Goal: Information Seeking & Learning: Learn about a topic

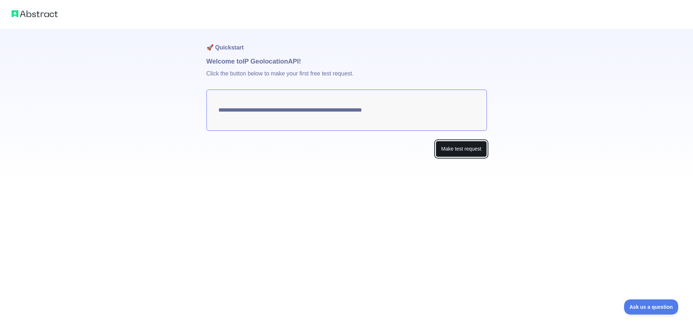
click at [451, 147] on button "Make test request" at bounding box center [461, 149] width 51 height 16
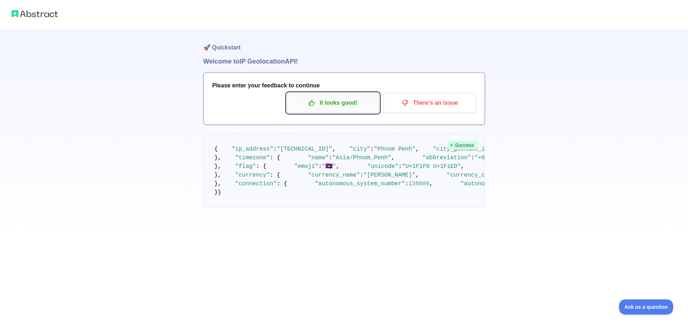
click at [344, 107] on p "It looks good!" at bounding box center [333, 103] width 82 height 12
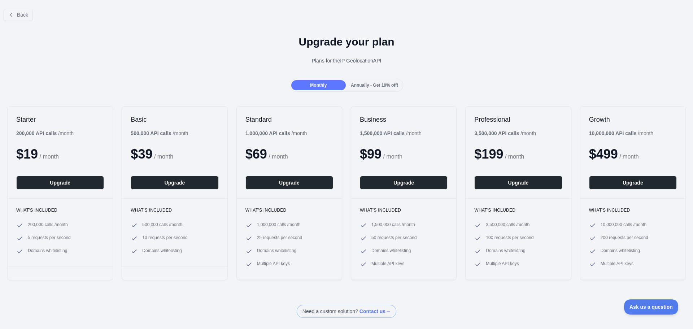
click at [359, 86] on span "Annually - Get 10% off!" at bounding box center [374, 85] width 47 height 5
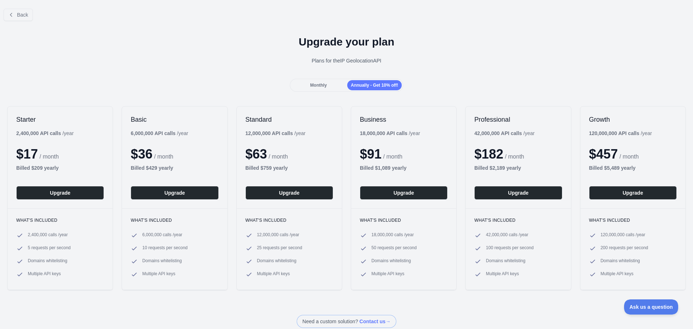
click at [322, 84] on span "Monthly" at bounding box center [318, 85] width 17 height 5
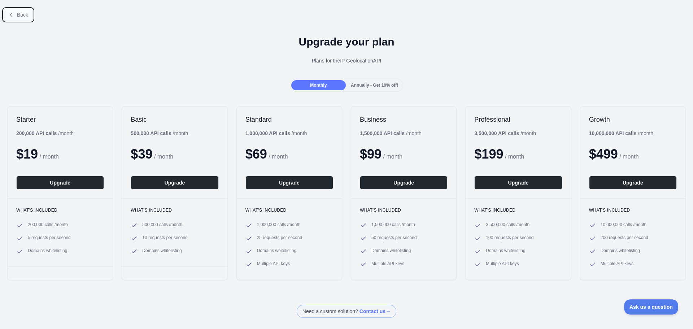
click at [13, 15] on icon at bounding box center [11, 15] width 6 height 6
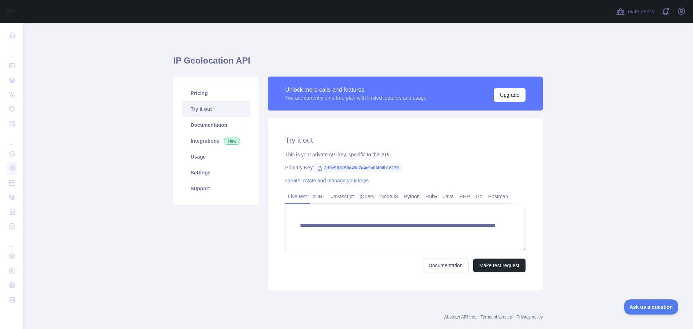
click at [214, 107] on link "Try it out" at bounding box center [216, 109] width 69 height 16
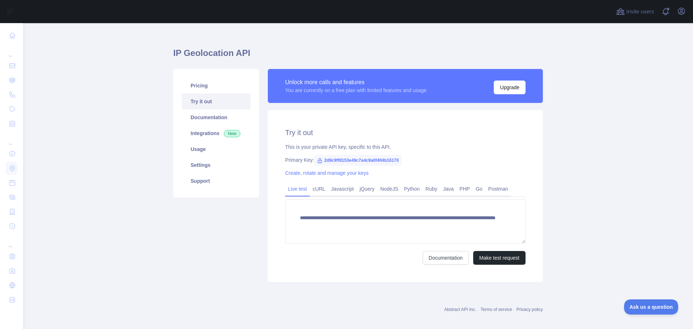
scroll to position [14, 0]
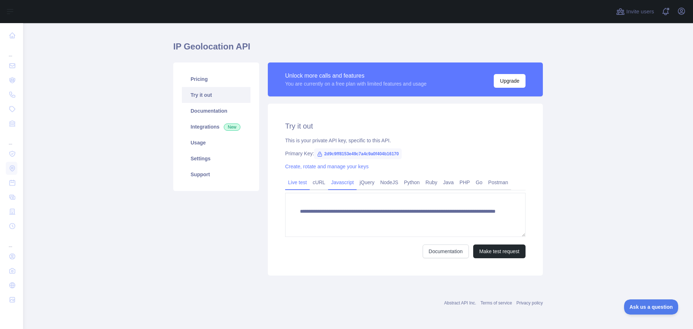
click at [338, 181] on link "Javascript" at bounding box center [342, 183] width 29 height 12
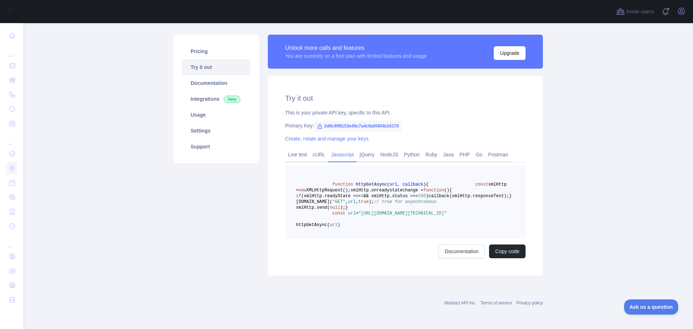
scroll to position [77, 0]
click at [359, 188] on span "xmlHttp.onreadystatechange =" at bounding box center [387, 190] width 73 height 5
click at [297, 149] on link "Live test" at bounding box center [297, 155] width 25 height 12
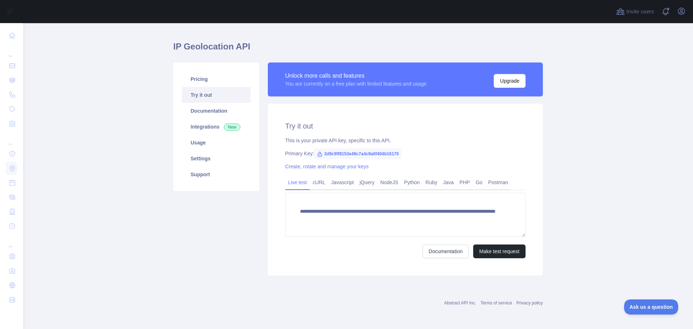
scroll to position [14, 0]
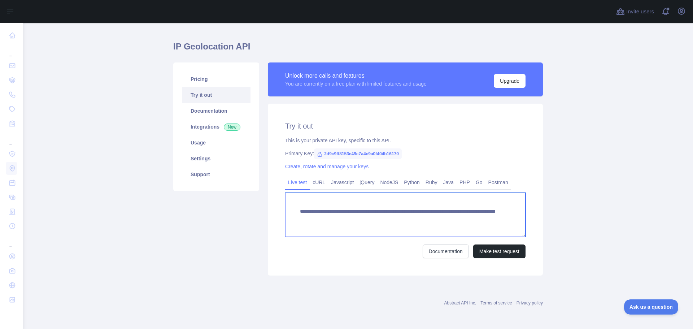
click at [385, 220] on textarea "**********" at bounding box center [405, 215] width 240 height 44
drag, startPoint x: 385, startPoint y: 220, endPoint x: 292, endPoint y: 206, distance: 93.4
click at [292, 206] on textarea "**********" at bounding box center [405, 215] width 240 height 44
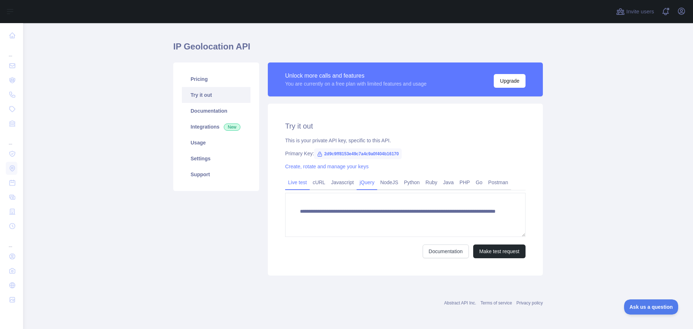
click at [362, 181] on link "jQuery" at bounding box center [367, 183] width 21 height 12
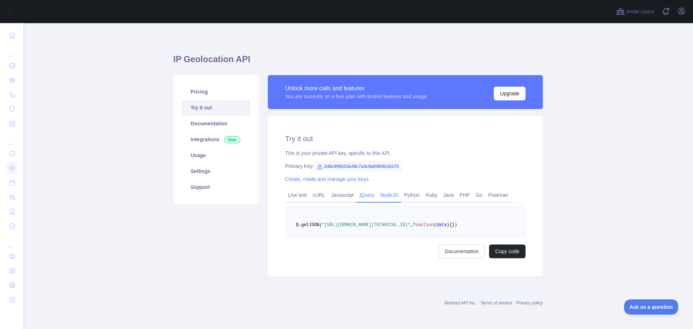
click at [380, 189] on link "NodeJS" at bounding box center [389, 195] width 24 height 12
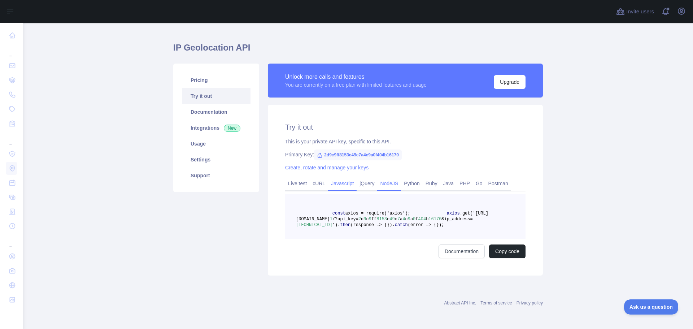
click at [338, 182] on link "Javascript" at bounding box center [342, 184] width 29 height 12
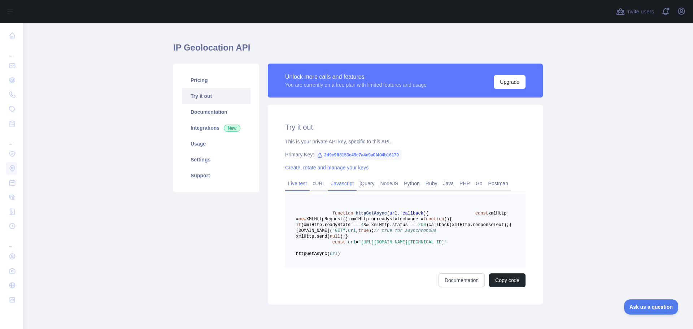
click at [299, 183] on link "Live test" at bounding box center [297, 184] width 25 height 12
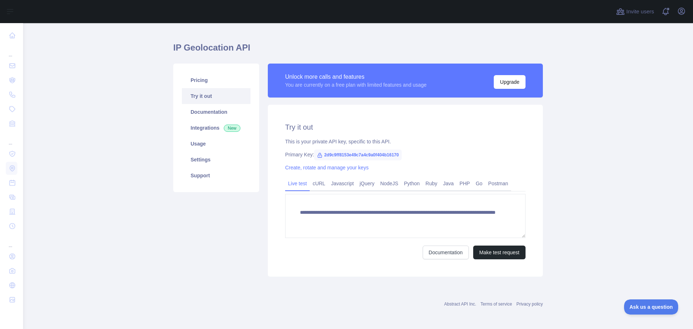
click at [126, 187] on main "**********" at bounding box center [358, 176] width 670 height 306
click at [298, 188] on link "Live test" at bounding box center [297, 184] width 25 height 12
click at [589, 181] on main "**********" at bounding box center [358, 176] width 670 height 306
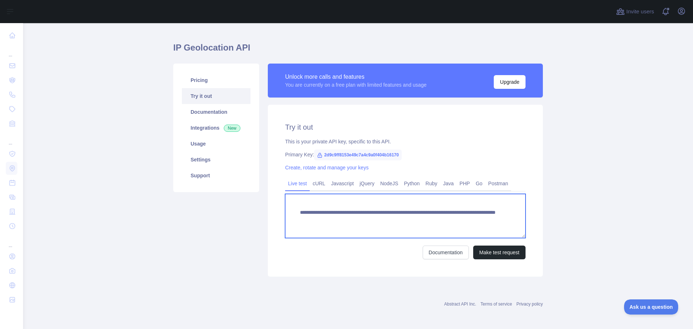
click at [403, 220] on textarea "**********" at bounding box center [405, 216] width 240 height 44
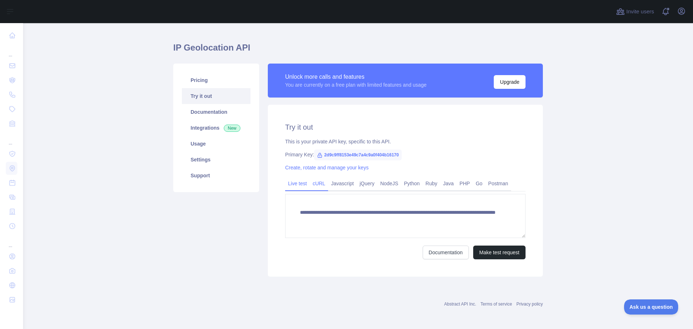
click at [320, 180] on link "cURL" at bounding box center [319, 184] width 18 height 12
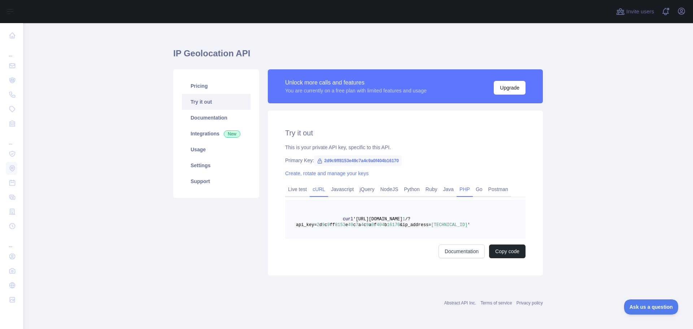
click at [460, 188] on link "PHP" at bounding box center [465, 189] width 16 height 12
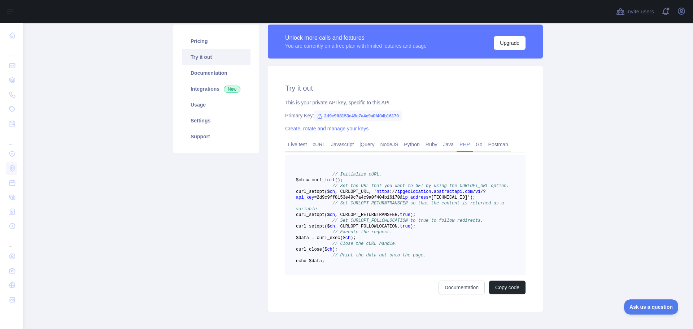
scroll to position [123, 0]
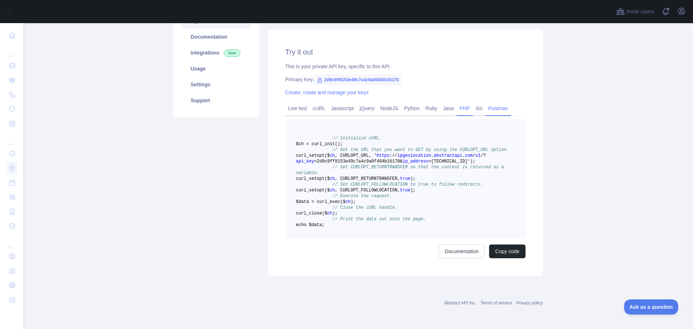
click at [492, 103] on link "Postman" at bounding box center [499, 109] width 26 height 12
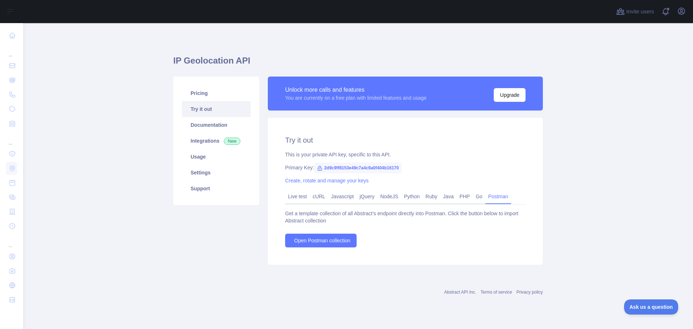
scroll to position [0, 0]
click at [362, 197] on link "jQuery" at bounding box center [367, 197] width 21 height 12
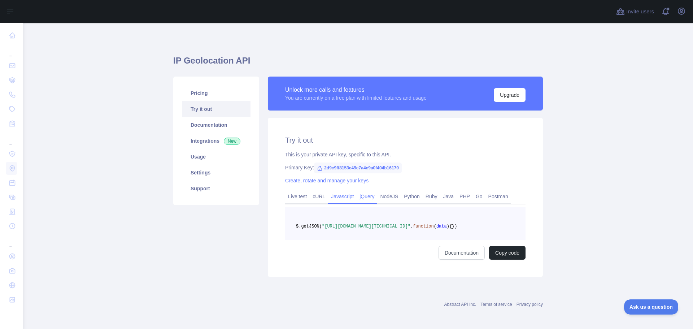
click at [331, 196] on link "Javascript" at bounding box center [342, 197] width 29 height 12
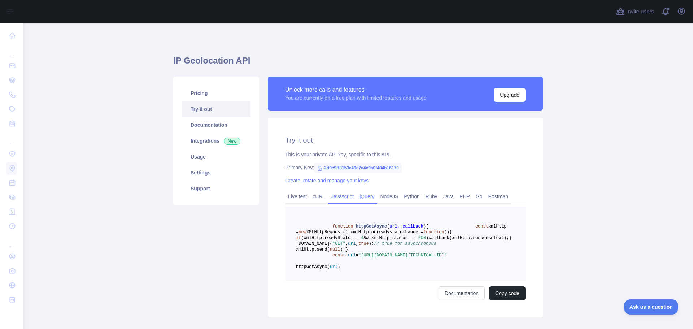
click at [357, 196] on link "jQuery" at bounding box center [367, 197] width 21 height 12
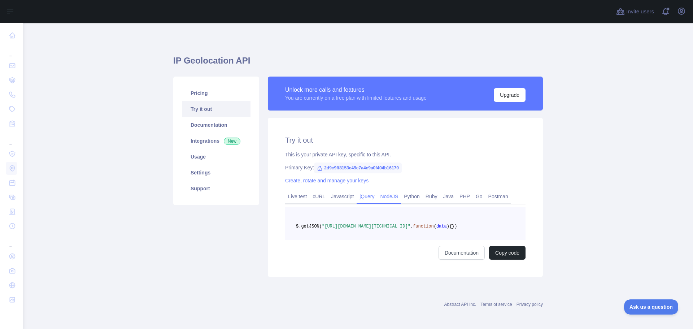
click at [384, 200] on link "NodeJS" at bounding box center [389, 197] width 24 height 12
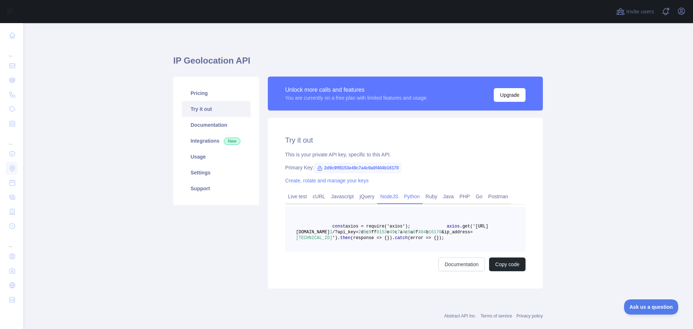
click at [409, 196] on link "Python" at bounding box center [412, 197] width 22 height 12
click at [430, 195] on link "Ruby" at bounding box center [432, 197] width 18 height 12
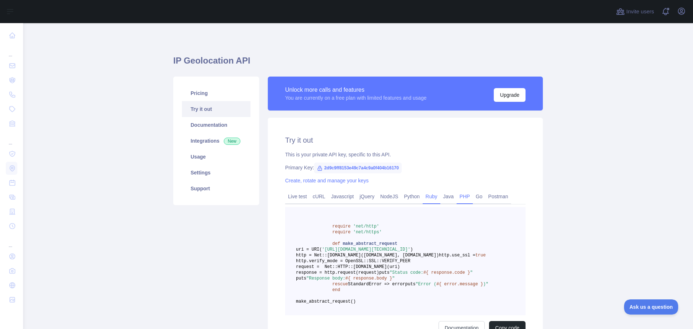
click at [457, 195] on link "PHP" at bounding box center [465, 197] width 16 height 12
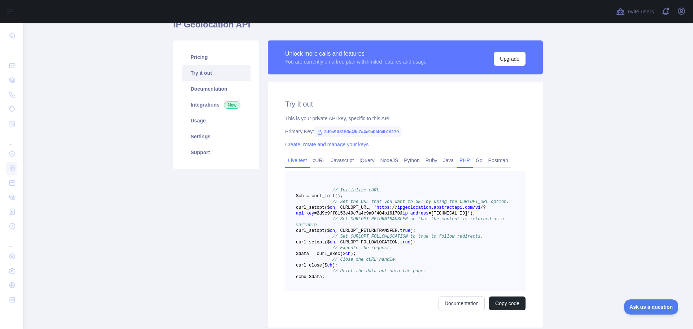
click at [296, 162] on link "Live test" at bounding box center [297, 161] width 25 height 12
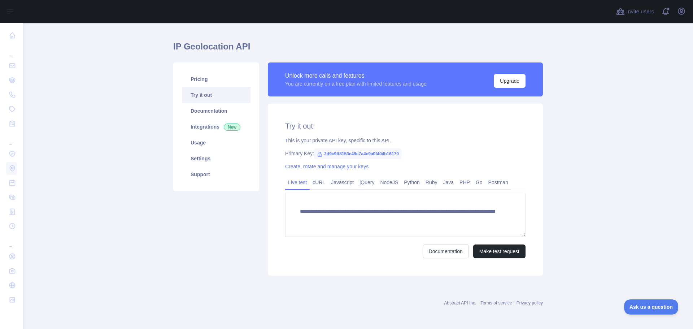
scroll to position [14, 0]
click at [484, 249] on button "Make test request" at bounding box center [499, 251] width 52 height 14
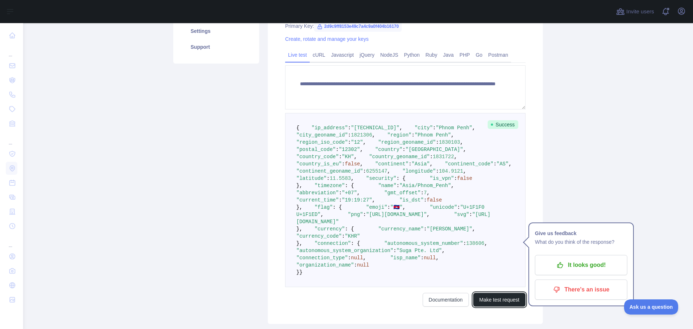
scroll to position [158, 0]
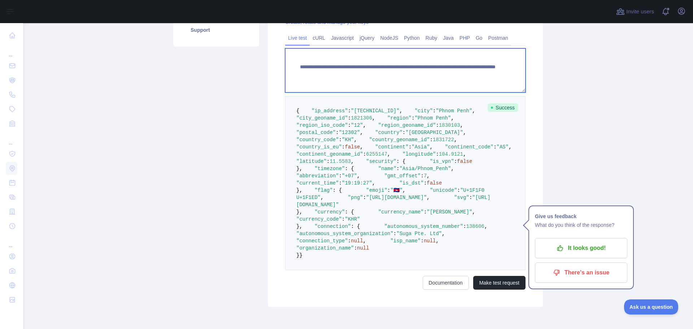
click at [400, 72] on textarea "**********" at bounding box center [405, 70] width 240 height 44
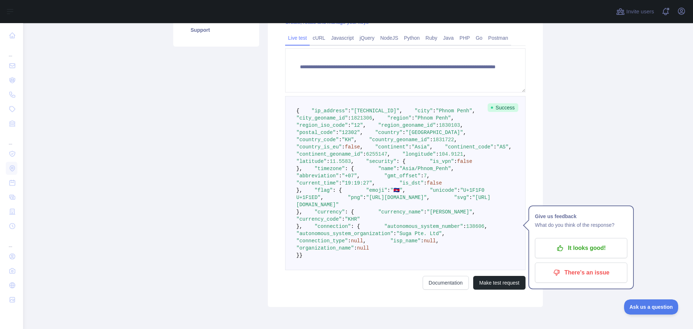
click at [196, 194] on div "Pricing Try it out Documentation Integrations New Usage Settings Support" at bounding box center [216, 112] width 95 height 389
click at [270, 167] on div "**********" at bounding box center [405, 133] width 275 height 348
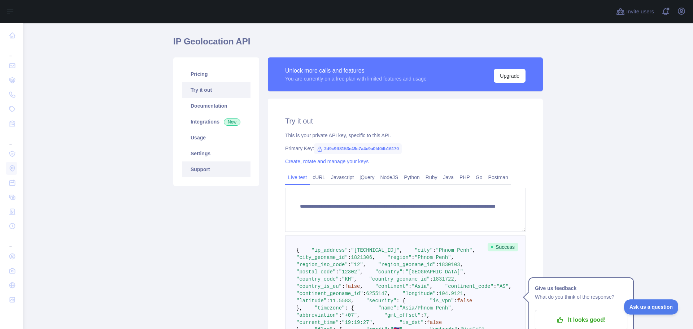
scroll to position [14, 0]
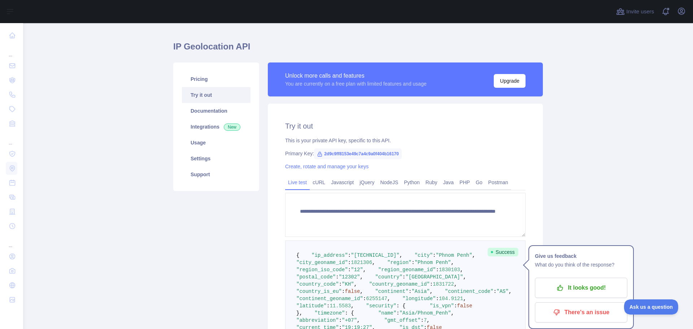
click at [140, 185] on main "**********" at bounding box center [358, 176] width 670 height 306
